Goal: Ask a question

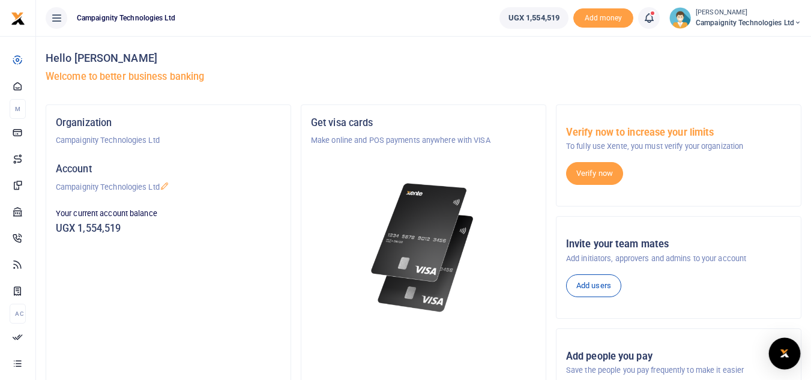
click at [791, 355] on div "Open Intercom Messenger" at bounding box center [785, 354] width 32 height 32
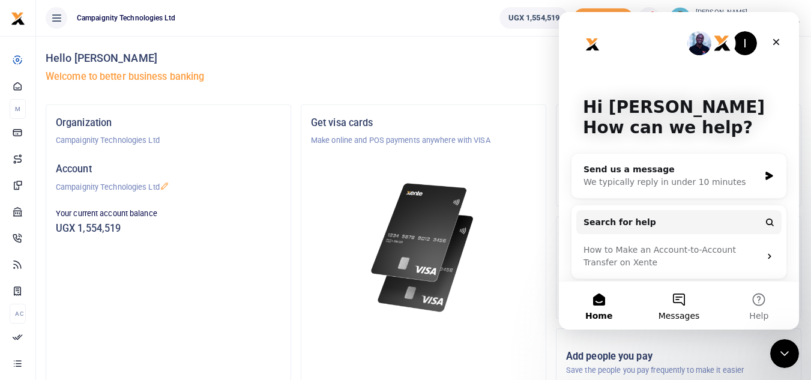
click at [679, 302] on button "Messages" at bounding box center [679, 305] width 80 height 48
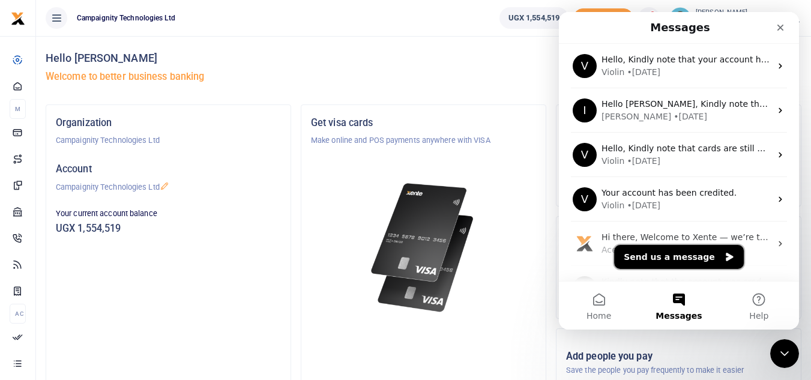
click at [676, 255] on button "Send us a message" at bounding box center [679, 257] width 130 height 24
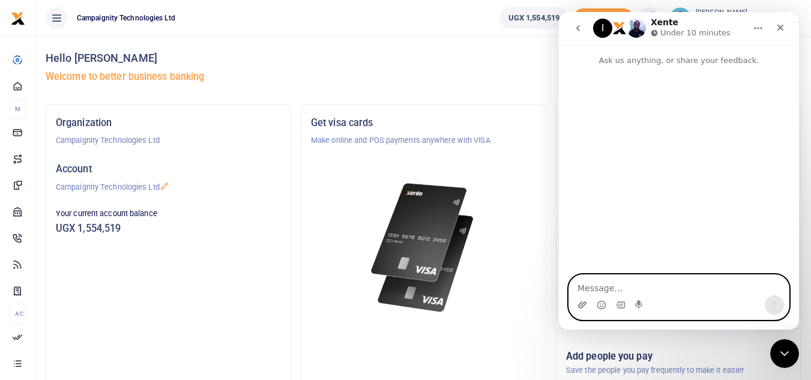
click at [580, 306] on icon "Upload attachment" at bounding box center [582, 305] width 10 height 10
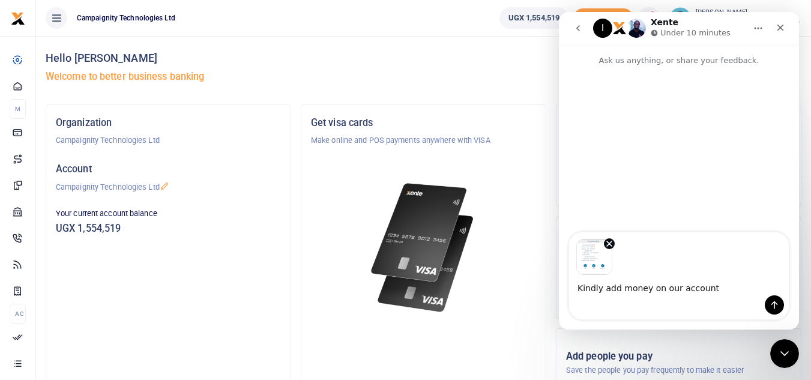
click at [624, 290] on textarea "Kindly add money on our account" at bounding box center [679, 285] width 220 height 20
type textarea "Kindly add tihs money on our account"
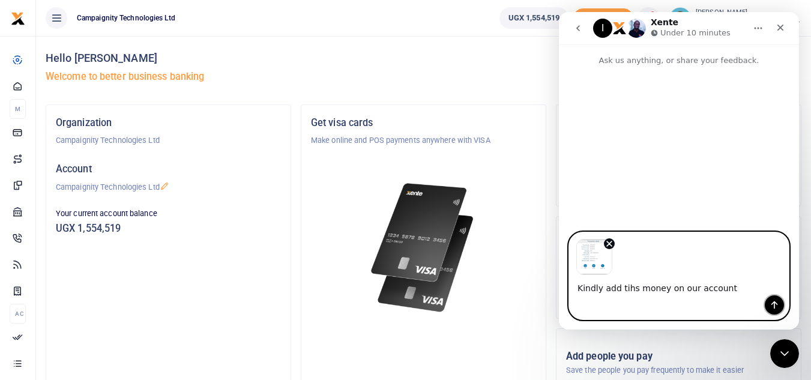
click at [778, 304] on icon "Send a message…" at bounding box center [774, 305] width 10 height 10
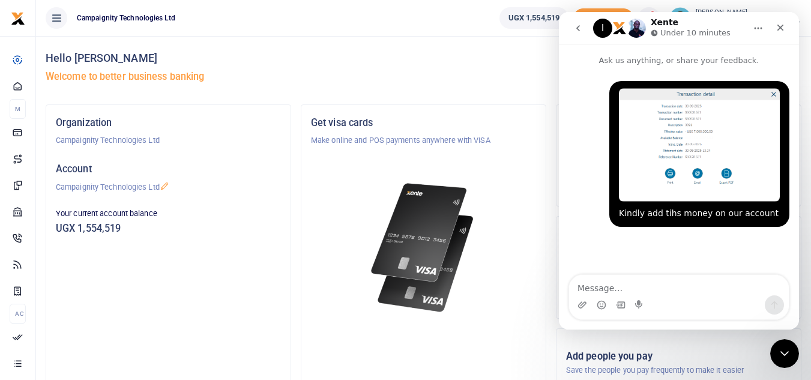
click at [590, 233] on div "Kindly add tihs money on our account • Just now" at bounding box center [678, 161] width 221 height 160
click at [544, 257] on div "Get visa cards Make online and POS payments anywhere with VISA Get a virtual or…" at bounding box center [423, 269] width 244 height 329
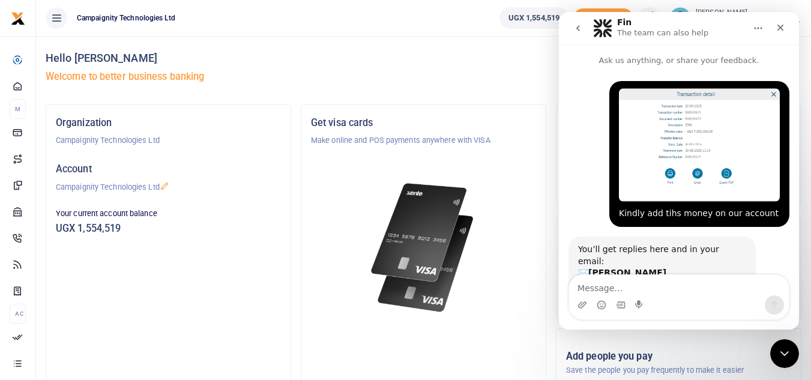
scroll to position [54, 0]
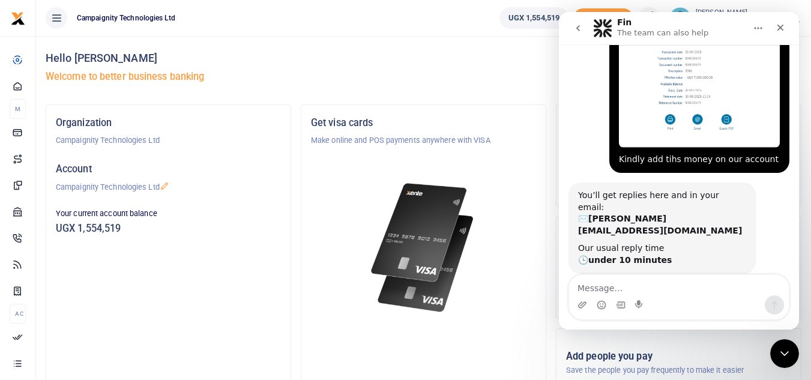
click at [573, 25] on icon "go back" at bounding box center [578, 28] width 10 height 10
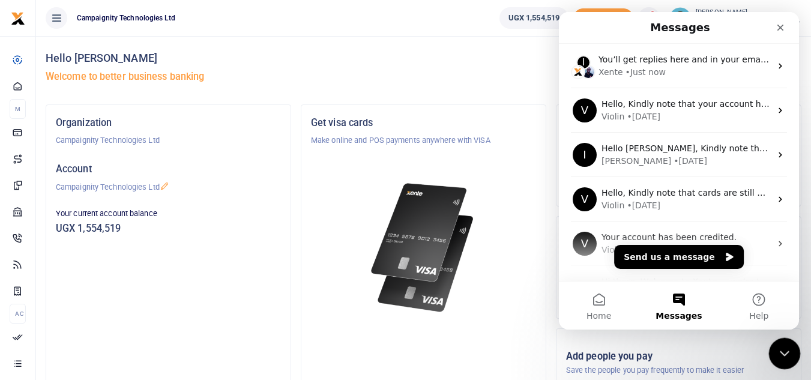
click at [787, 354] on icon "Close Intercom Messenger" at bounding box center [782, 351] width 14 height 14
